Goal: Contribute content

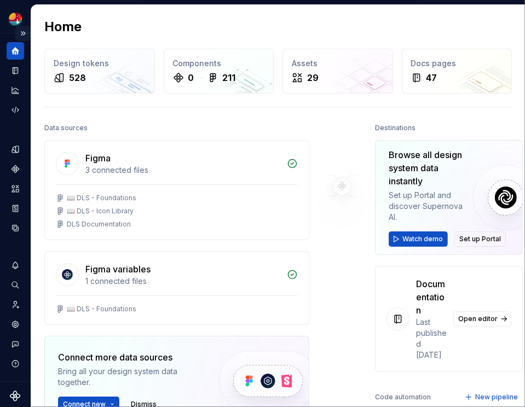
click at [22, 34] on button "Expand sidebar" at bounding box center [22, 33] width 15 height 15
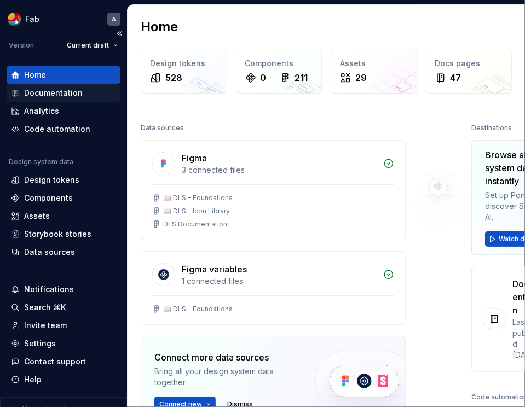
click at [59, 92] on div "Documentation" at bounding box center [53, 93] width 59 height 11
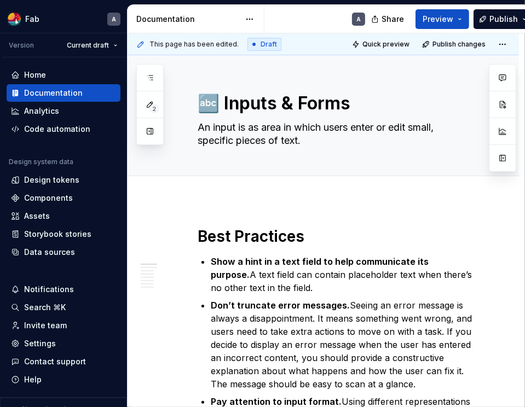
type textarea "*"
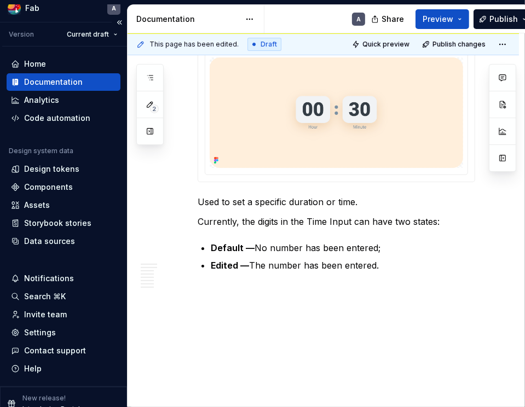
scroll to position [24, 0]
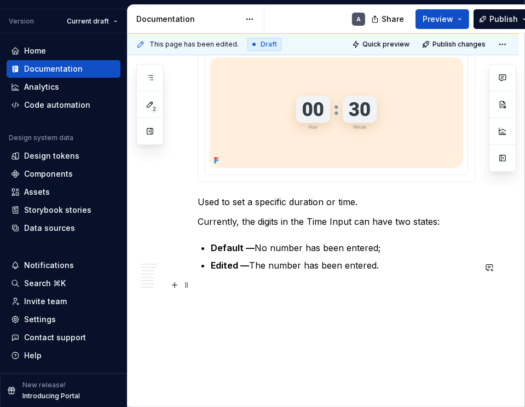
click at [237, 267] on strong "Edited —" at bounding box center [230, 265] width 38 height 11
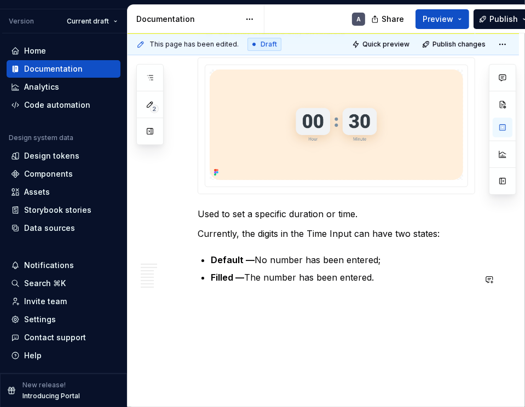
scroll to position [2576, 0]
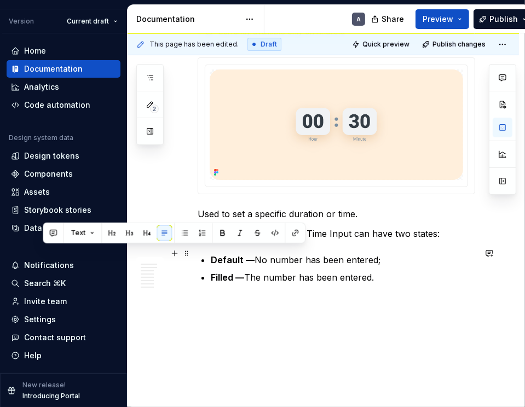
drag, startPoint x: 239, startPoint y: 251, endPoint x: 304, endPoint y: 252, distance: 64.6
click at [304, 240] on p "Currently, the digits in the Time Input can have two states:" at bounding box center [337, 233] width 278 height 13
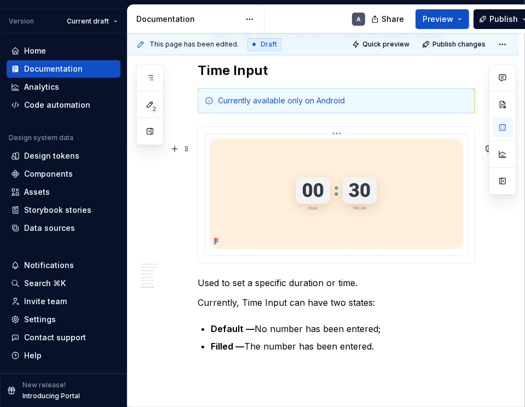
scroll to position [2586, 0]
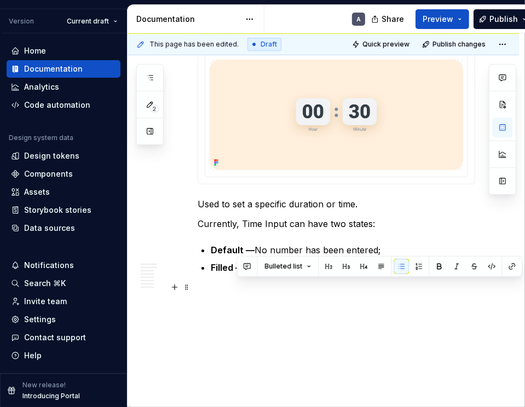
drag, startPoint x: 253, startPoint y: 285, endPoint x: 263, endPoint y: 285, distance: 10.4
click at [263, 274] on p "Filled — The number has been entered." at bounding box center [343, 267] width 264 height 13
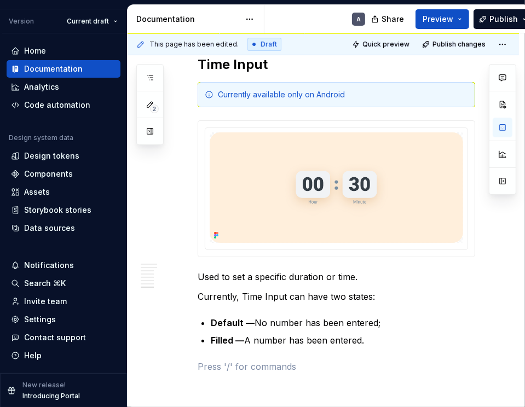
scroll to position [2554, 0]
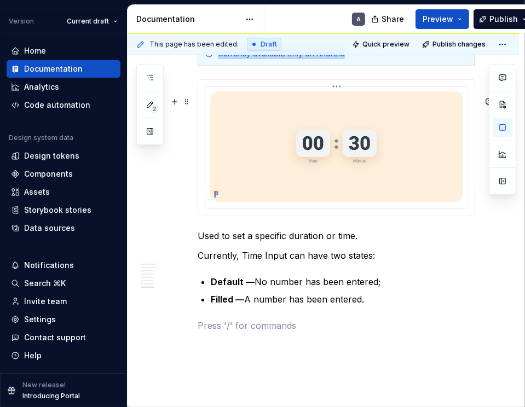
click at [337, 102] on html "Fab A Version Current draft Home Documentation Analytics Code automation Design…" at bounding box center [262, 203] width 525 height 407
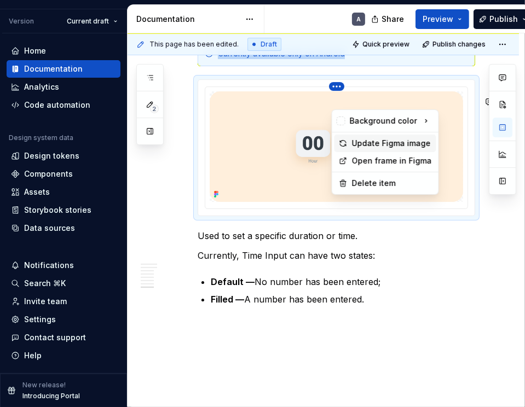
click at [373, 142] on div "Update Figma image" at bounding box center [392, 143] width 80 height 11
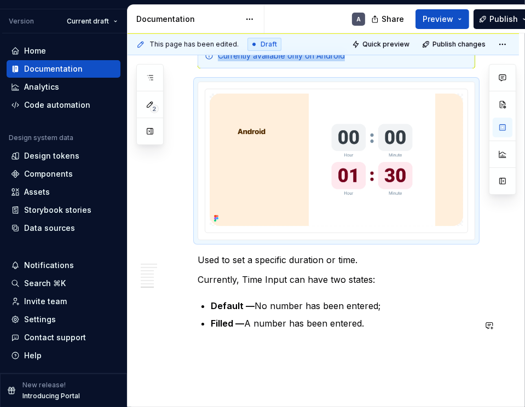
scroll to position [2540, 0]
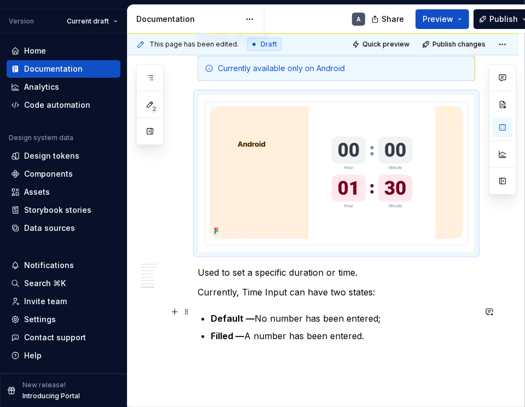
click at [336, 299] on p "Currently, Time Input can have two states:" at bounding box center [337, 292] width 278 height 13
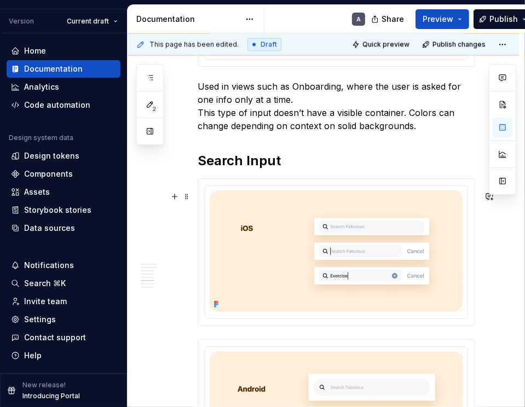
scroll to position [1215, 0]
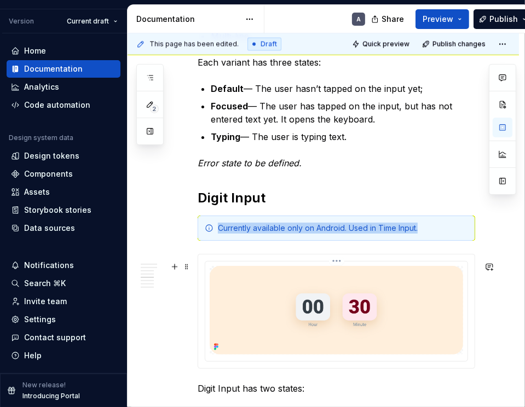
click at [337, 267] on html "Fab A Version Current draft Home Documentation Analytics Code automation Design…" at bounding box center [262, 203] width 525 height 407
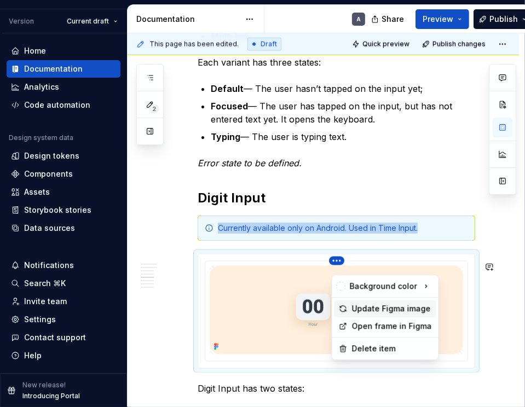
click at [370, 307] on div "Update Figma image" at bounding box center [392, 308] width 80 height 11
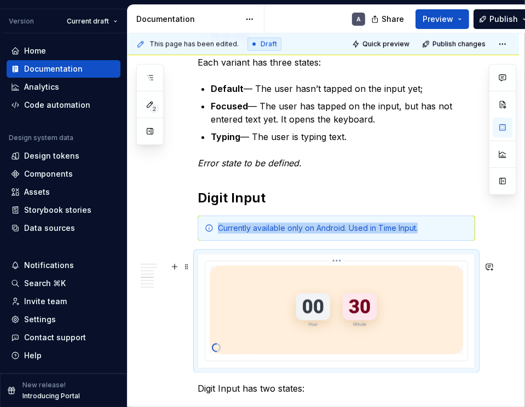
scroll to position [1345, 0]
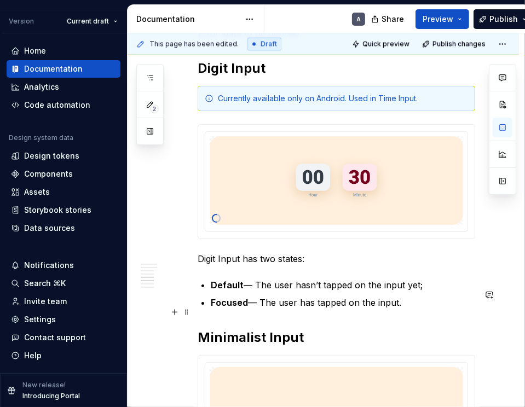
click at [247, 308] on strong "Focused" at bounding box center [229, 302] width 37 height 11
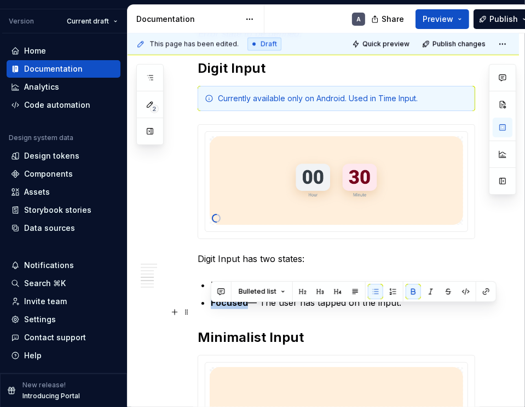
drag, startPoint x: 246, startPoint y: 311, endPoint x: 212, endPoint y: 313, distance: 34.0
click at [212, 308] on strong "Focused" at bounding box center [229, 302] width 37 height 11
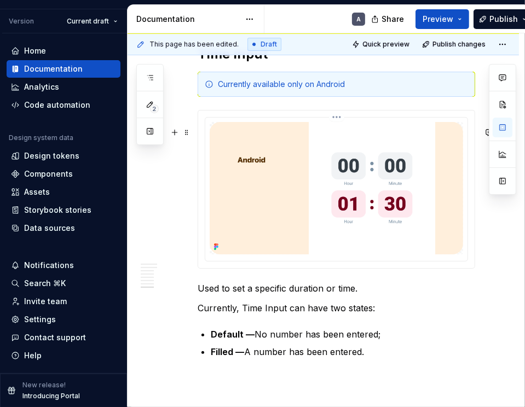
scroll to position [2541, 0]
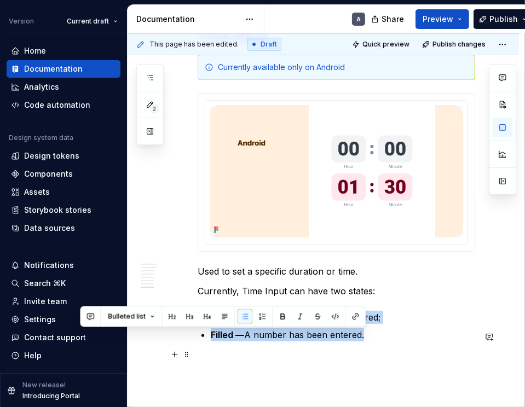
drag, startPoint x: 256, startPoint y: 335, endPoint x: 373, endPoint y: 356, distance: 119.0
click at [370, 342] on ul "Default — No number has been entered; Filled — A number has been entered." at bounding box center [343, 326] width 264 height 31
click at [374, 342] on p "Filled — A number has been entered." at bounding box center [343, 334] width 264 height 13
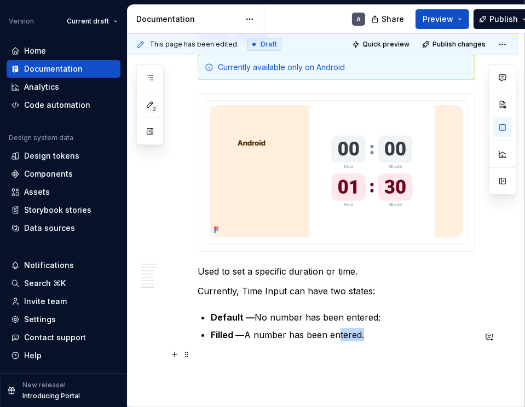
scroll to position [2548, 0]
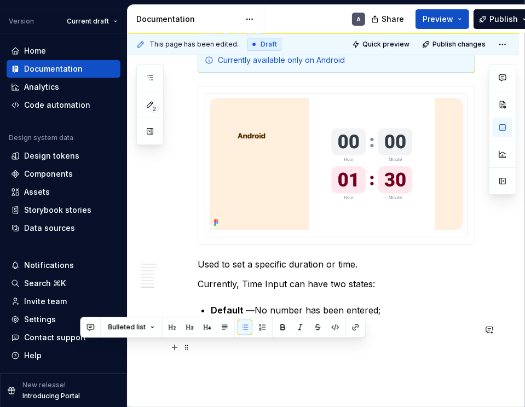
drag, startPoint x: 377, startPoint y: 359, endPoint x: 223, endPoint y: 341, distance: 154.4
click at [223, 335] on p "Filled — A number has been entered." at bounding box center [343, 327] width 264 height 13
click at [355, 335] on p "Filled — A number has been entered." at bounding box center [343, 327] width 264 height 13
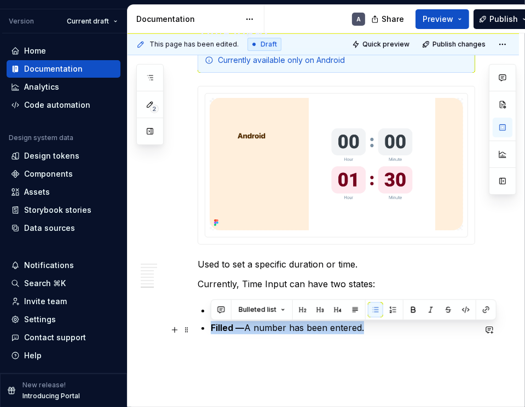
drag, startPoint x: 281, startPoint y: 339, endPoint x: 194, endPoint y: 331, distance: 86.8
click at [285, 335] on p "Filled — A number has been entered." at bounding box center [343, 327] width 264 height 13
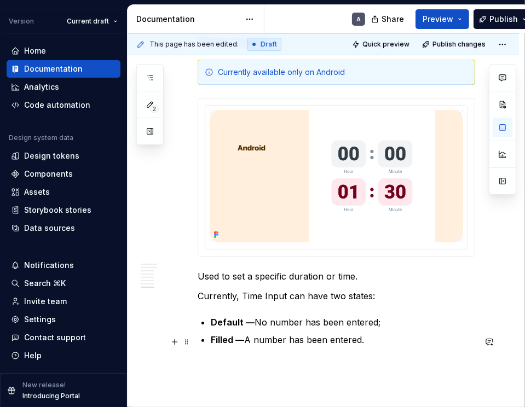
scroll to position [2532, 0]
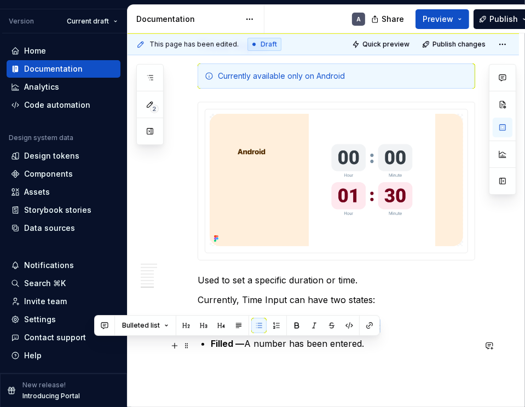
drag, startPoint x: 256, startPoint y: 344, endPoint x: 379, endPoint y: 344, distance: 123.7
click at [379, 333] on p "Default — No number has been entered;" at bounding box center [343, 326] width 264 height 13
copy p "No number has been entered;"
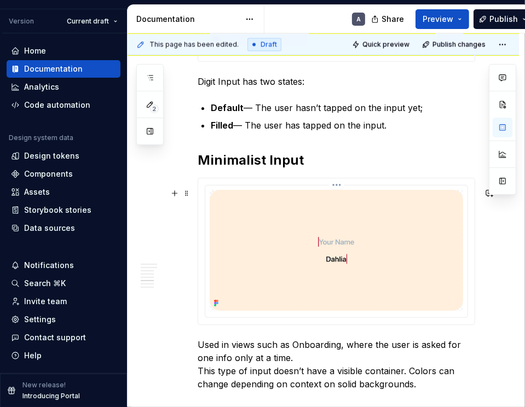
scroll to position [1389, 0]
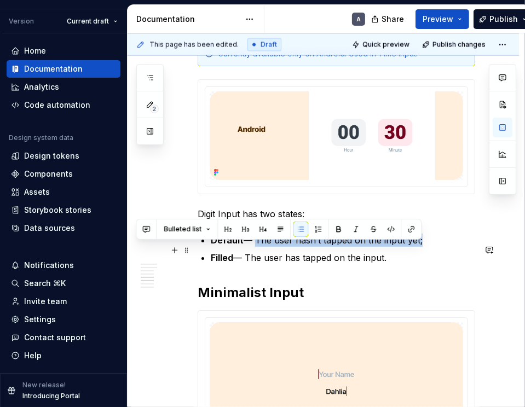
drag, startPoint x: 257, startPoint y: 247, endPoint x: 480, endPoint y: 252, distance: 223.4
click at [475, 247] on p "Default — The user hasn’t tapped on the input yet;" at bounding box center [343, 240] width 264 height 13
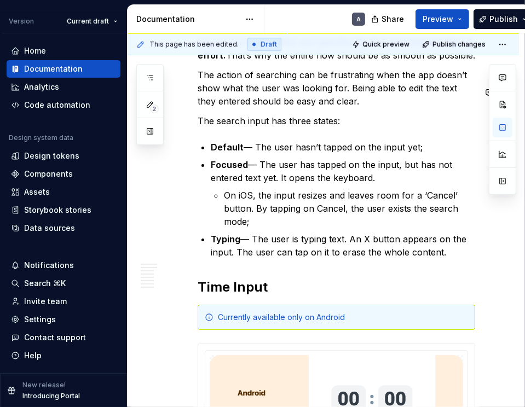
scroll to position [2549, 0]
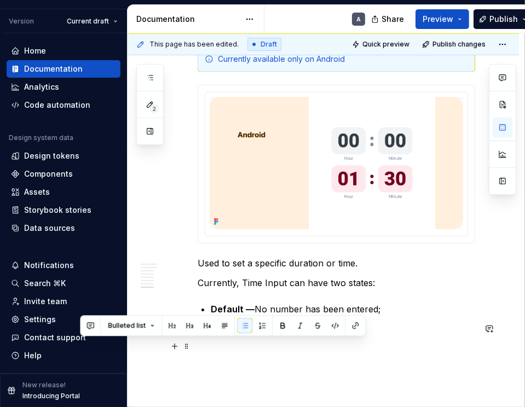
drag, startPoint x: 381, startPoint y: 348, endPoint x: 248, endPoint y: 349, distance: 133.0
click at [248, 333] on p "Filled — A number has been entered." at bounding box center [343, 326] width 264 height 13
copy p "A number has been entered."
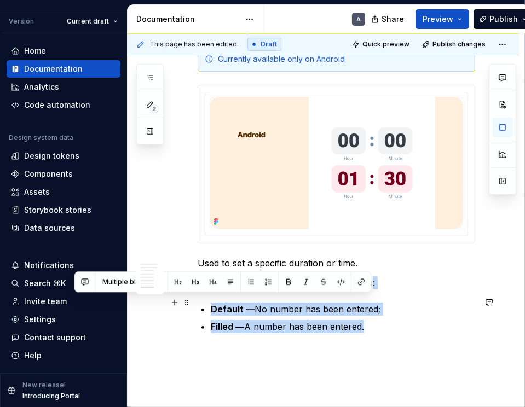
drag, startPoint x: 385, startPoint y: 349, endPoint x: 370, endPoint y: 298, distance: 53.0
click at [370, 290] on p "Currently, Time Input can have two states:" at bounding box center [337, 282] width 278 height 13
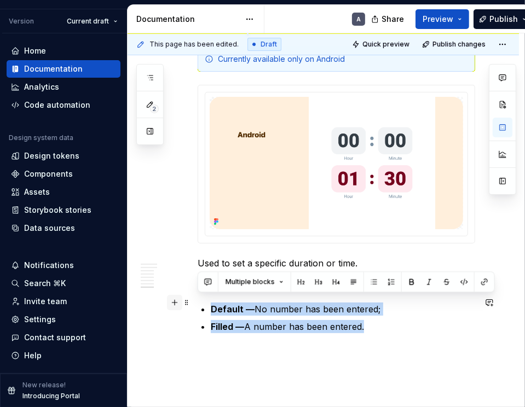
drag, startPoint x: 379, startPoint y: 347, endPoint x: 176, endPoint y: 304, distance: 207.5
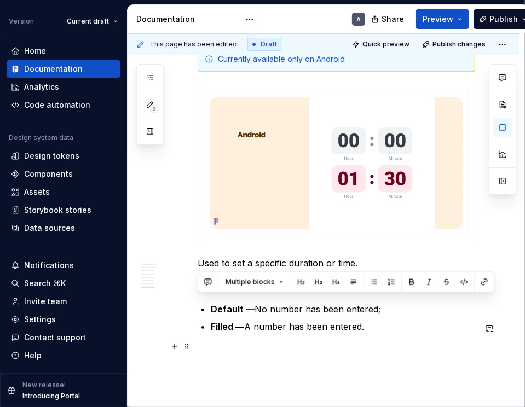
click at [399, 333] on p "Filled — A number has been entered." at bounding box center [343, 326] width 264 height 13
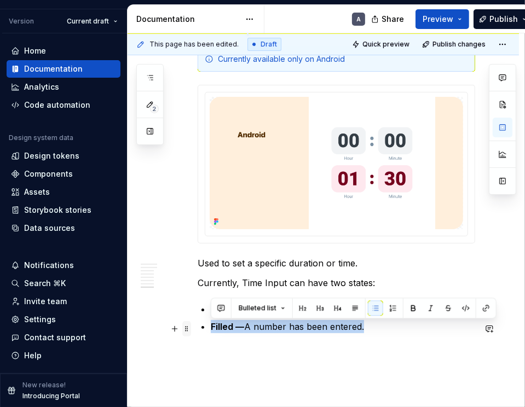
drag, startPoint x: 392, startPoint y: 347, endPoint x: 187, endPoint y: 331, distance: 205.9
copy ul "Default — No number has been entered; Filled — A number has been entered."
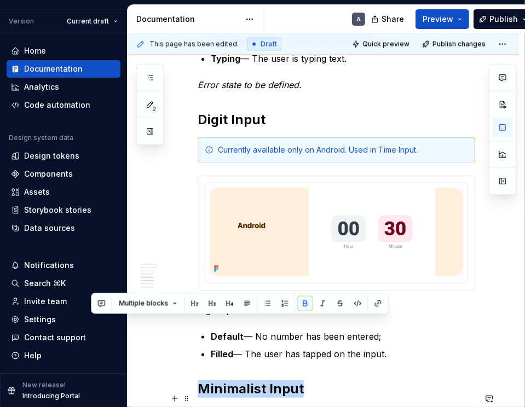
scroll to position [1333, 0]
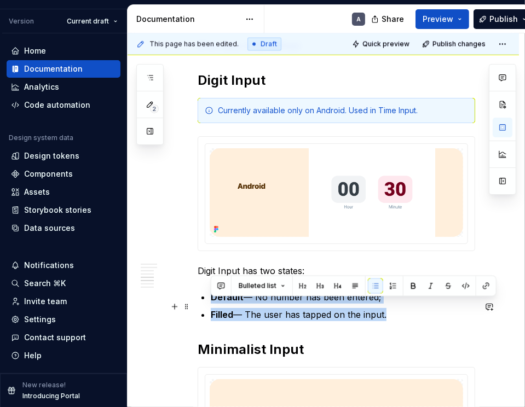
drag, startPoint x: 394, startPoint y: 367, endPoint x: 201, endPoint y: 307, distance: 202.4
click at [201, 307] on div "Best Practices Show a hint in a text field to help communicate its purpose. A t…" at bounding box center [337, 190] width 278 height 2592
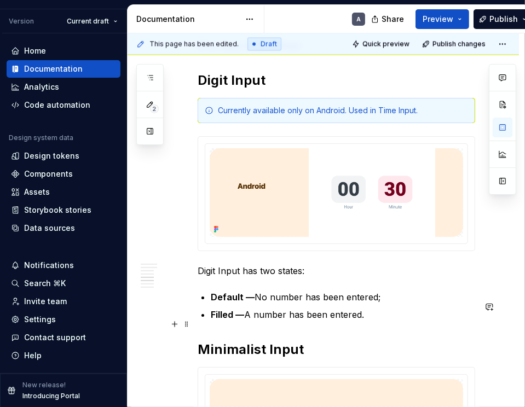
click at [422, 313] on ul "Default — No number has been entered; Filled — A number has been entered." at bounding box center [343, 306] width 264 height 31
click at [520, 20] on button "Publish" at bounding box center [504, 19] width 60 height 20
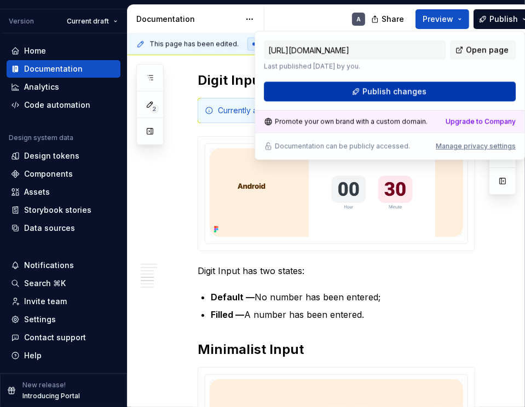
click at [419, 91] on span "Publish changes" at bounding box center [394, 91] width 64 height 11
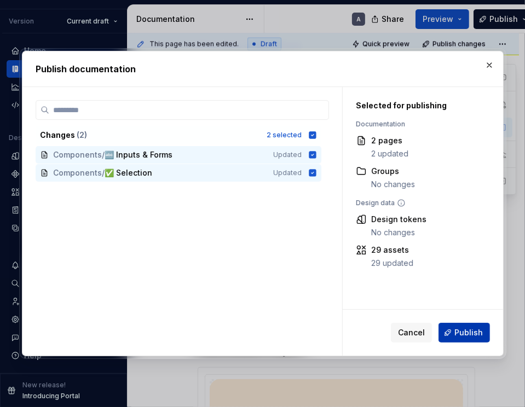
click at [480, 335] on span "Publish" at bounding box center [468, 332] width 28 height 11
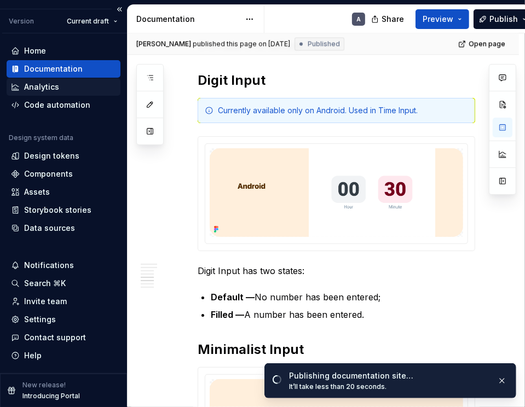
type textarea "*"
